Goal: Find specific page/section: Find specific page/section

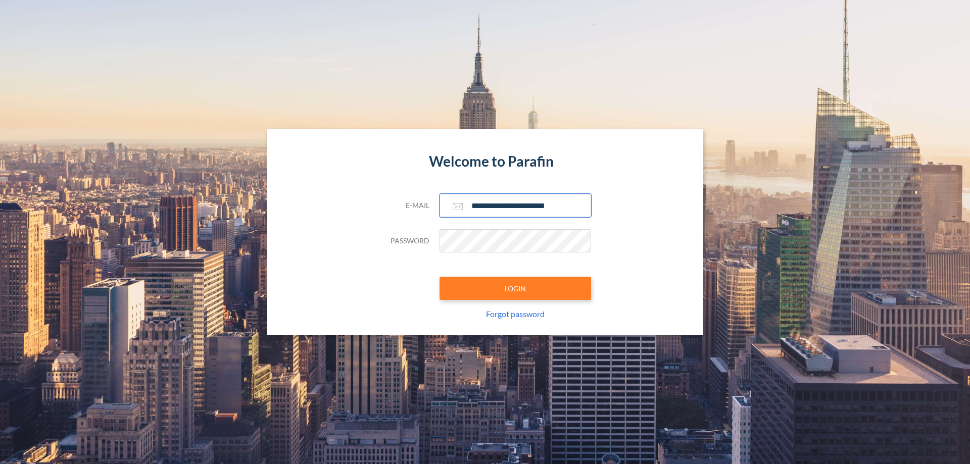
type input "**********"
click at [515, 288] on button "LOGIN" at bounding box center [515, 288] width 152 height 23
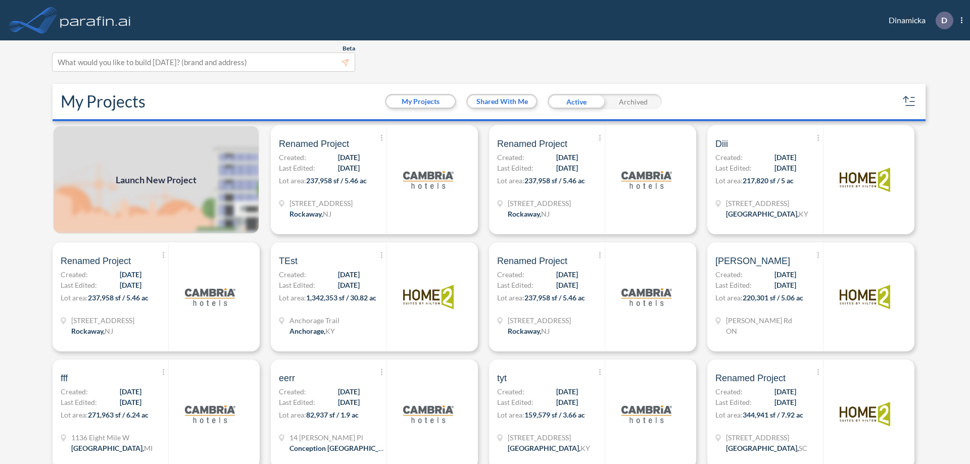
scroll to position [3, 0]
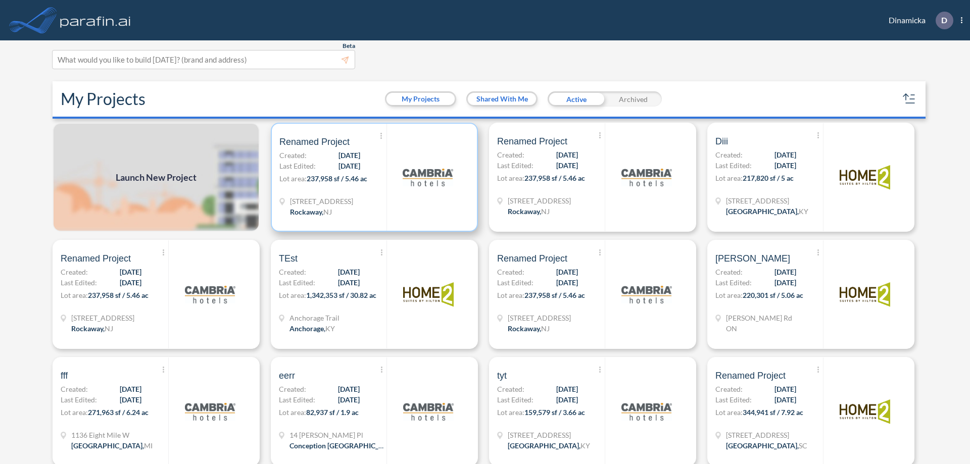
click at [372, 177] on p "Lot area: 237,958 sf / 5.46 ac" at bounding box center [332, 180] width 107 height 15
